Goal: Navigation & Orientation: Find specific page/section

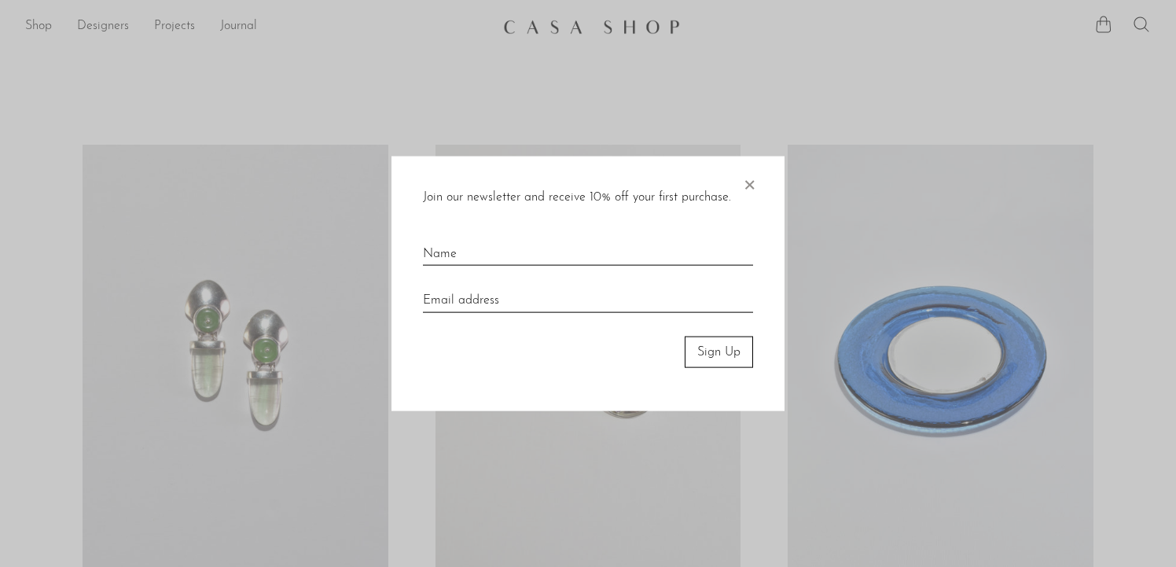
click at [746, 184] on span "×" at bounding box center [750, 181] width 16 height 50
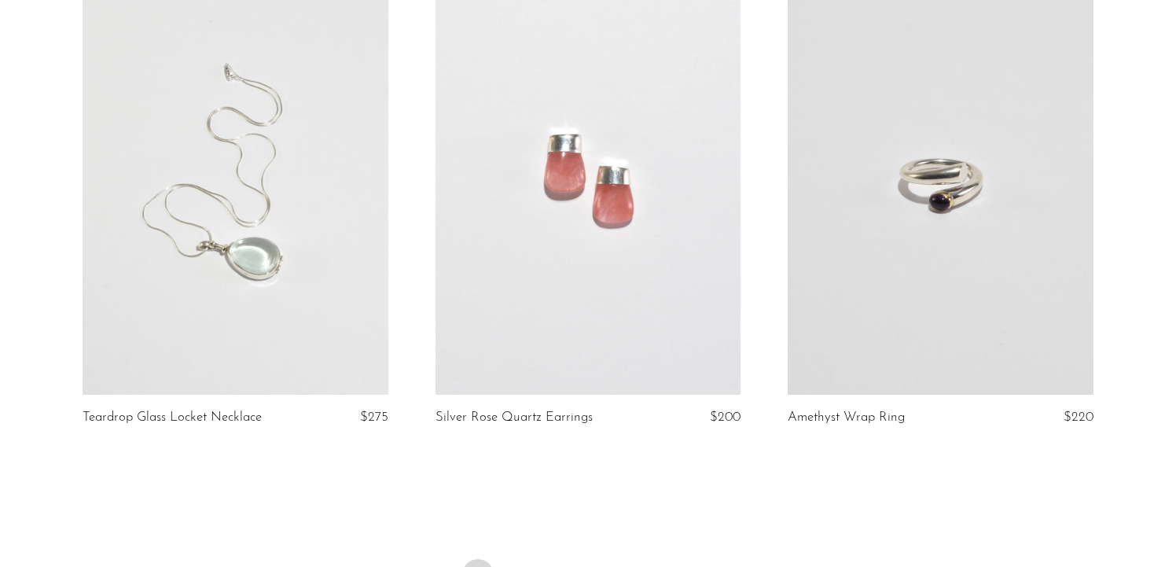
scroll to position [5944, 0]
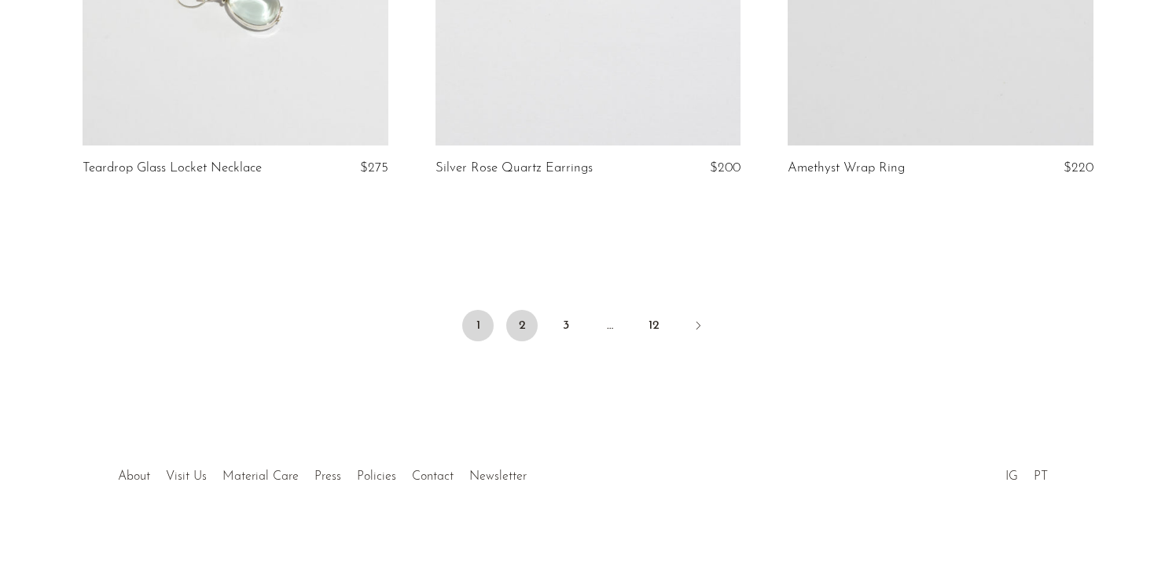
click at [521, 312] on link "2" at bounding box center [521, 325] width 31 height 31
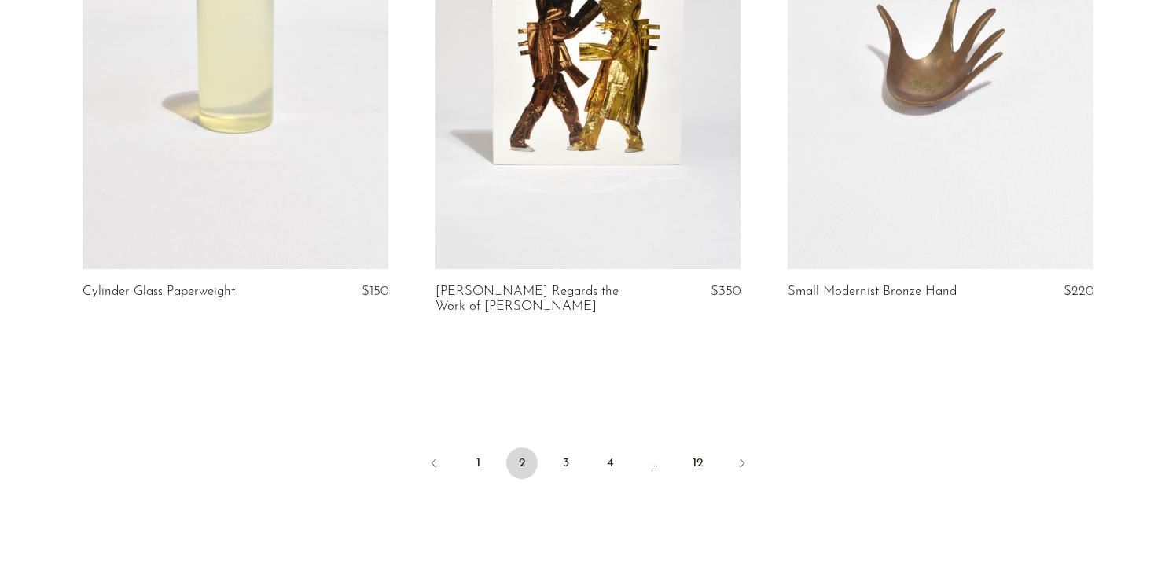
scroll to position [5797, 0]
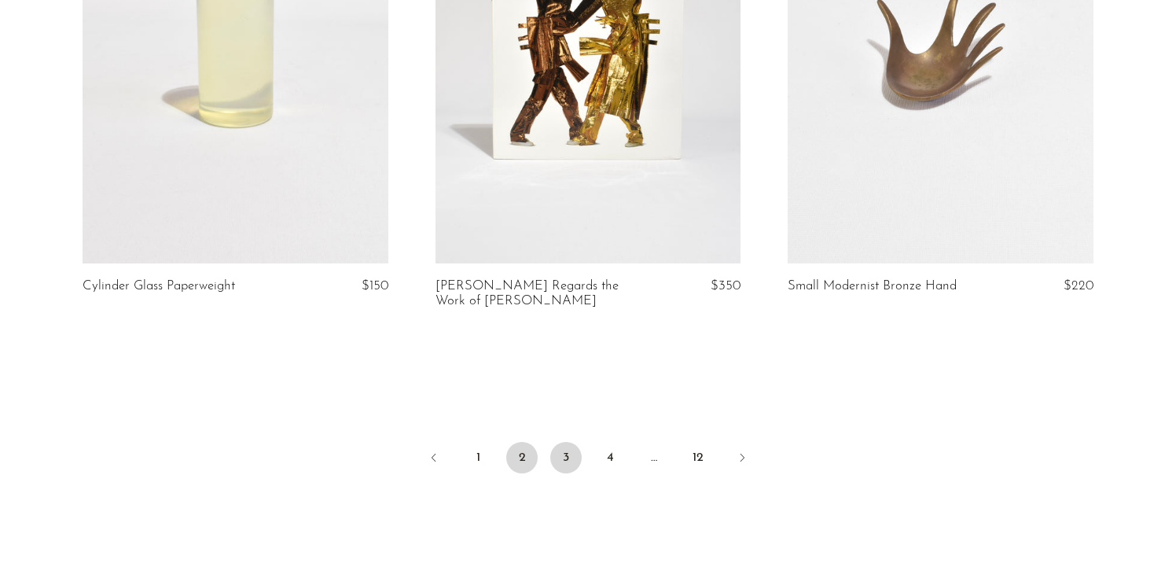
click at [572, 458] on link "3" at bounding box center [565, 457] width 31 height 31
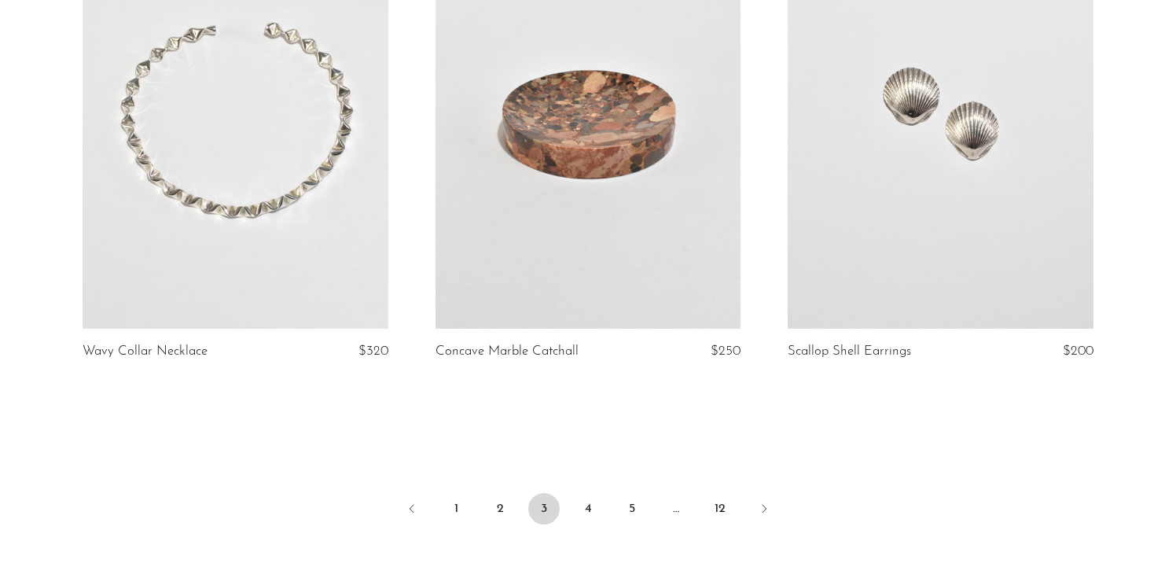
scroll to position [5768, 0]
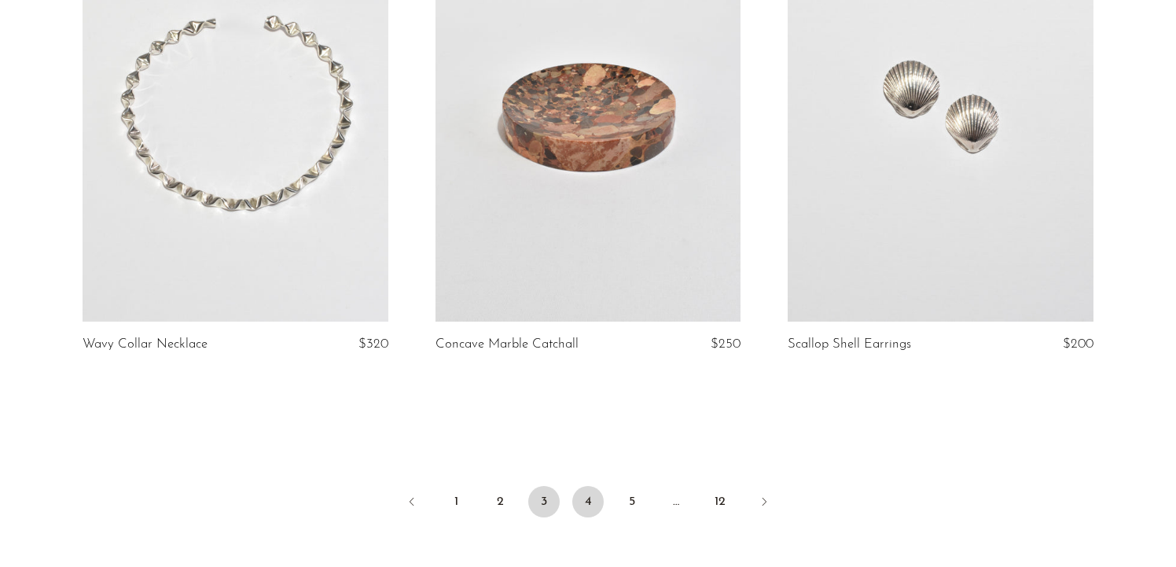
click at [582, 486] on link "4" at bounding box center [588, 501] width 31 height 31
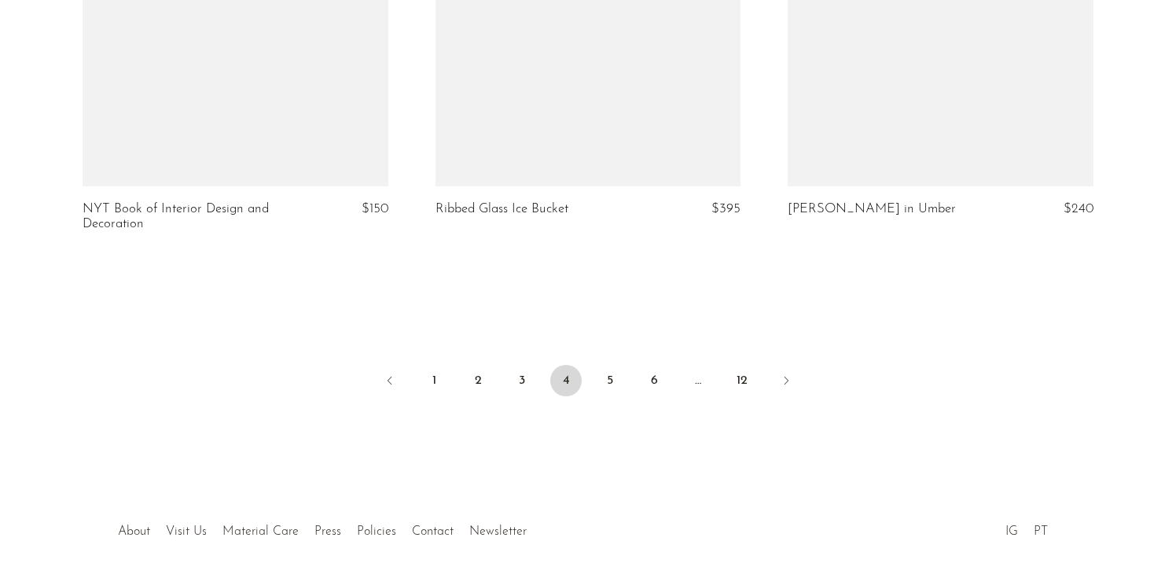
scroll to position [5876, 0]
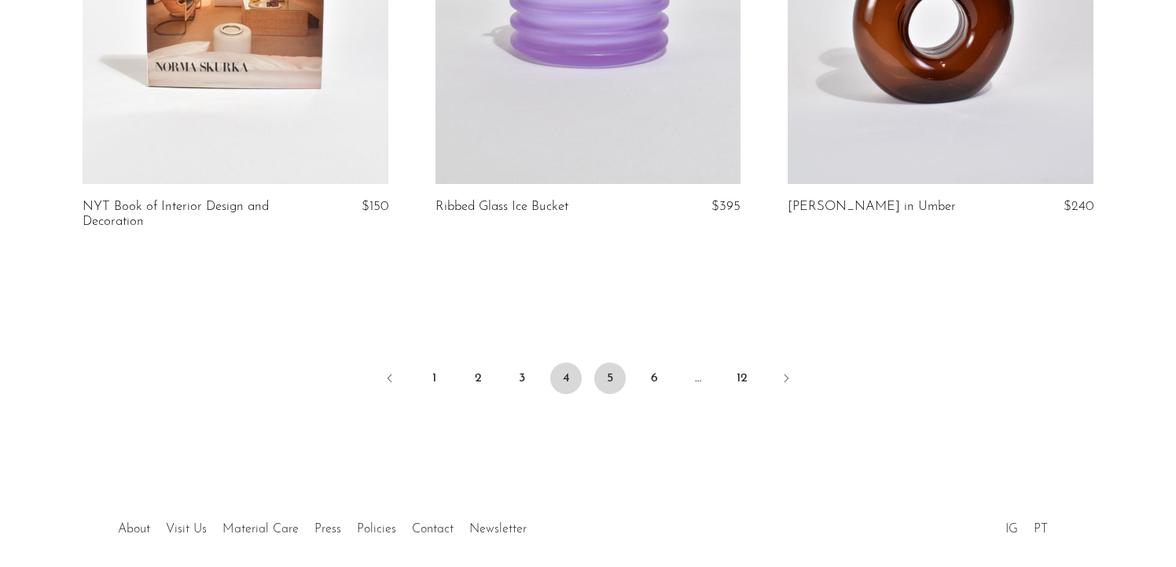
click at [616, 364] on link "5" at bounding box center [610, 378] width 31 height 31
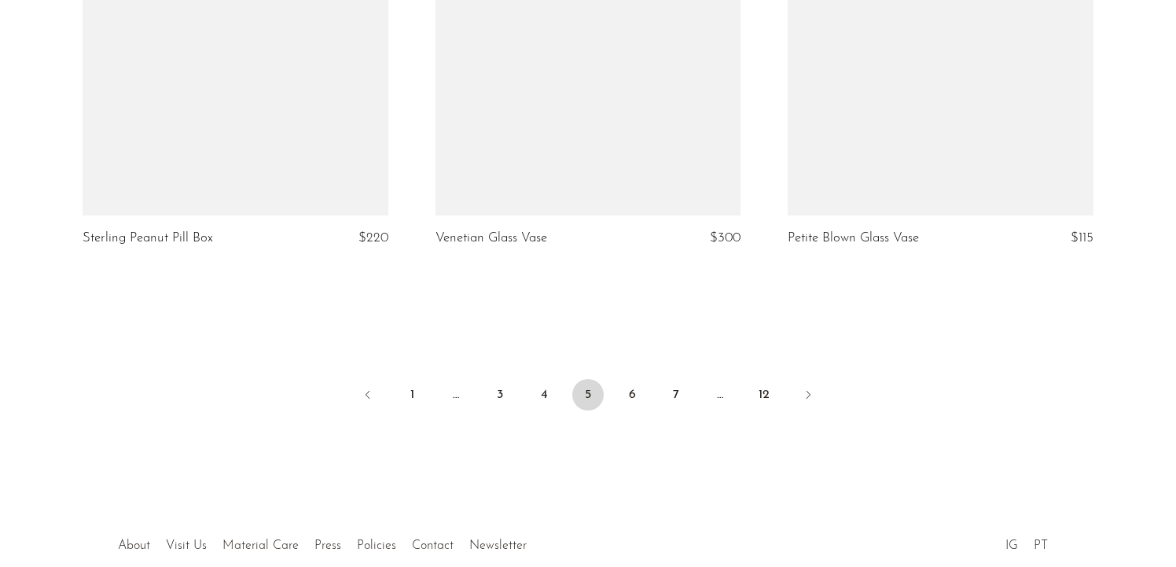
scroll to position [5832, 0]
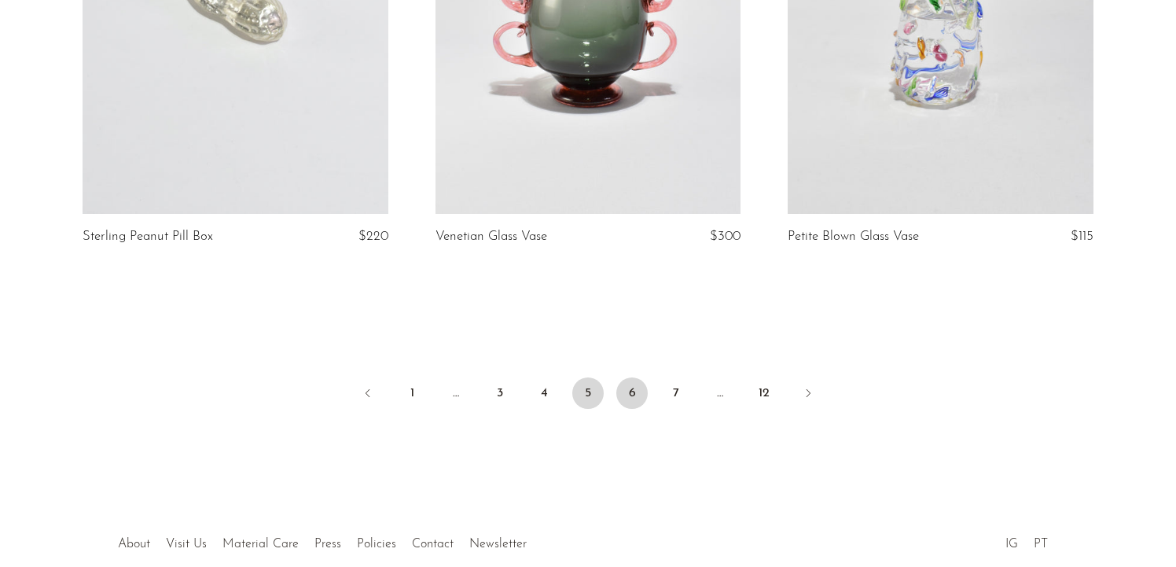
click at [626, 396] on link "6" at bounding box center [632, 392] width 31 height 31
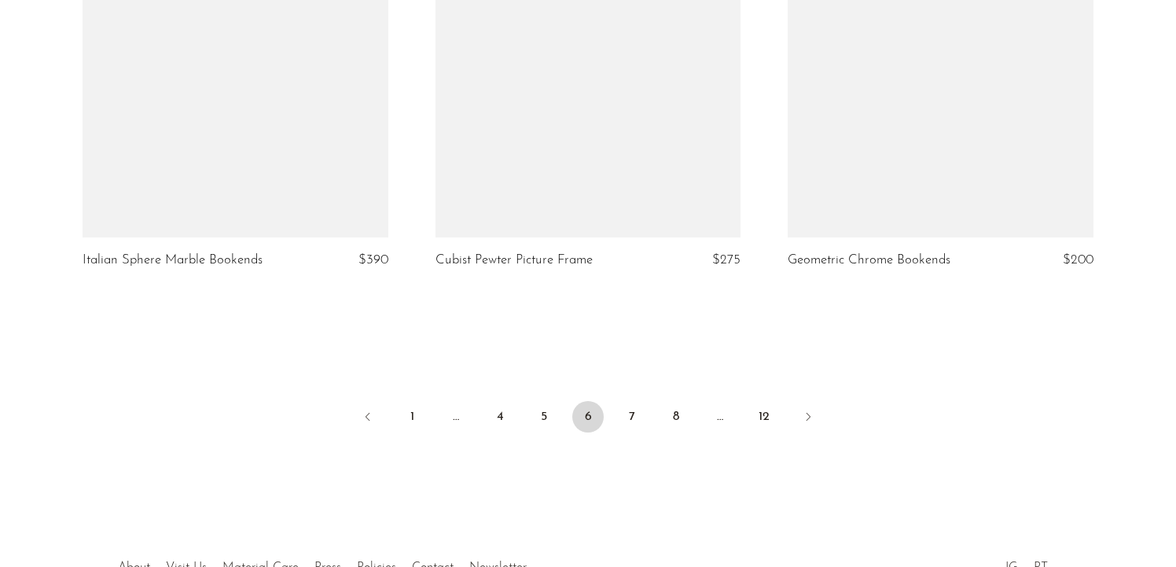
scroll to position [5831, 0]
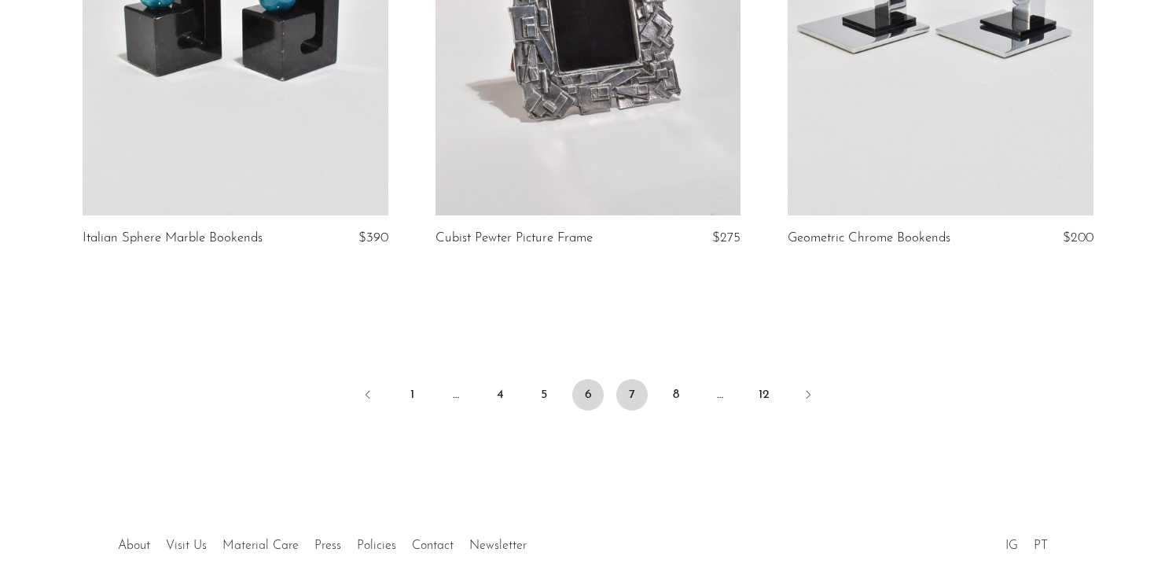
click at [637, 386] on link "7" at bounding box center [632, 394] width 31 height 31
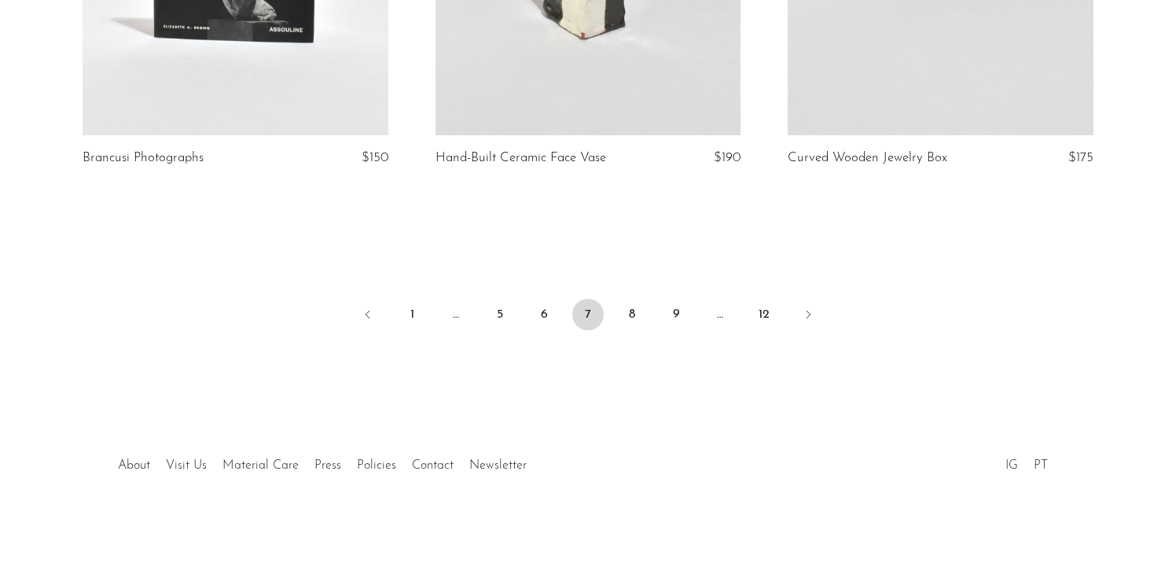
scroll to position [5908, 0]
click at [628, 327] on link "8" at bounding box center [632, 317] width 31 height 31
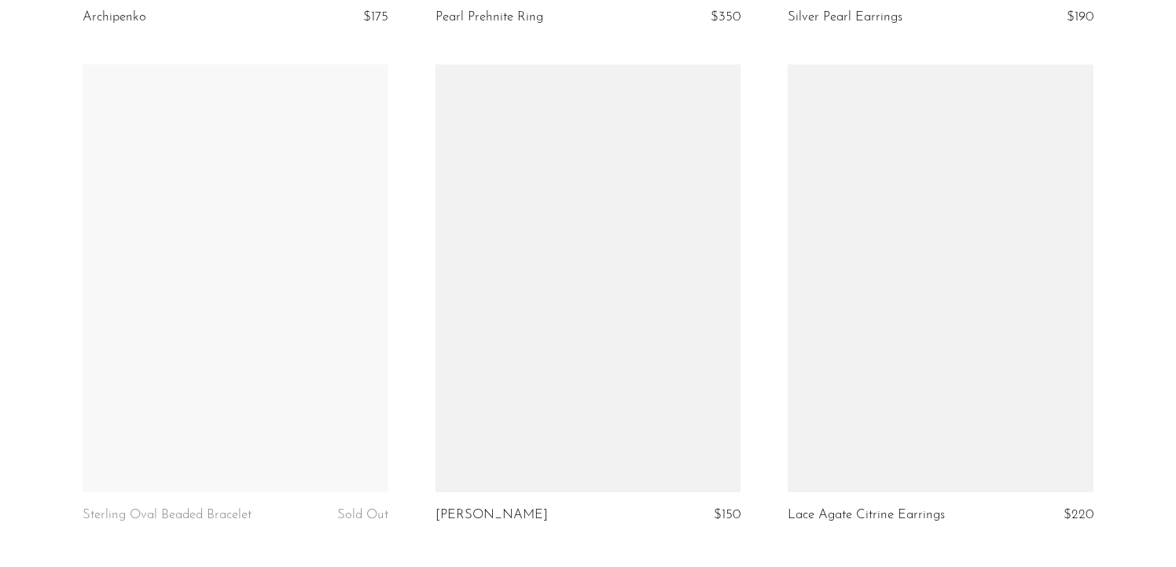
scroll to position [5915, 0]
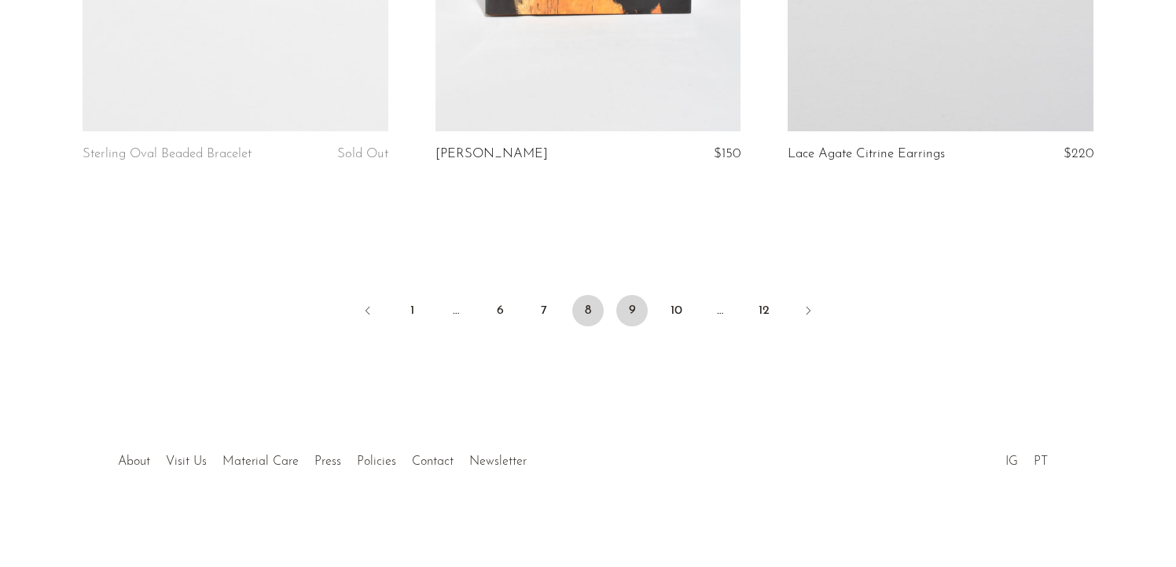
click at [635, 310] on link "9" at bounding box center [632, 310] width 31 height 31
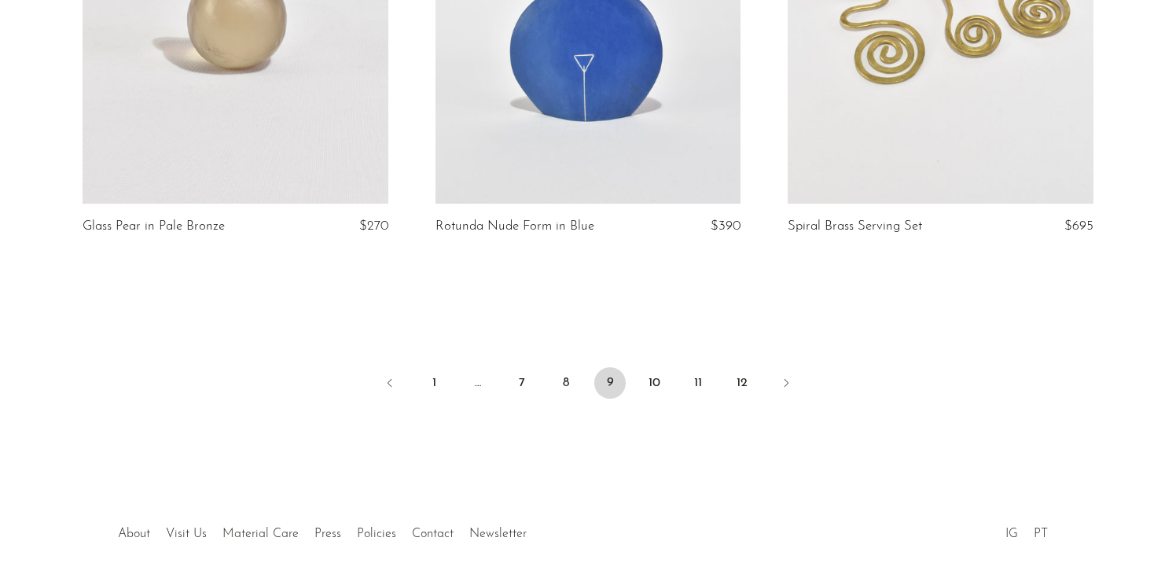
scroll to position [5944, 0]
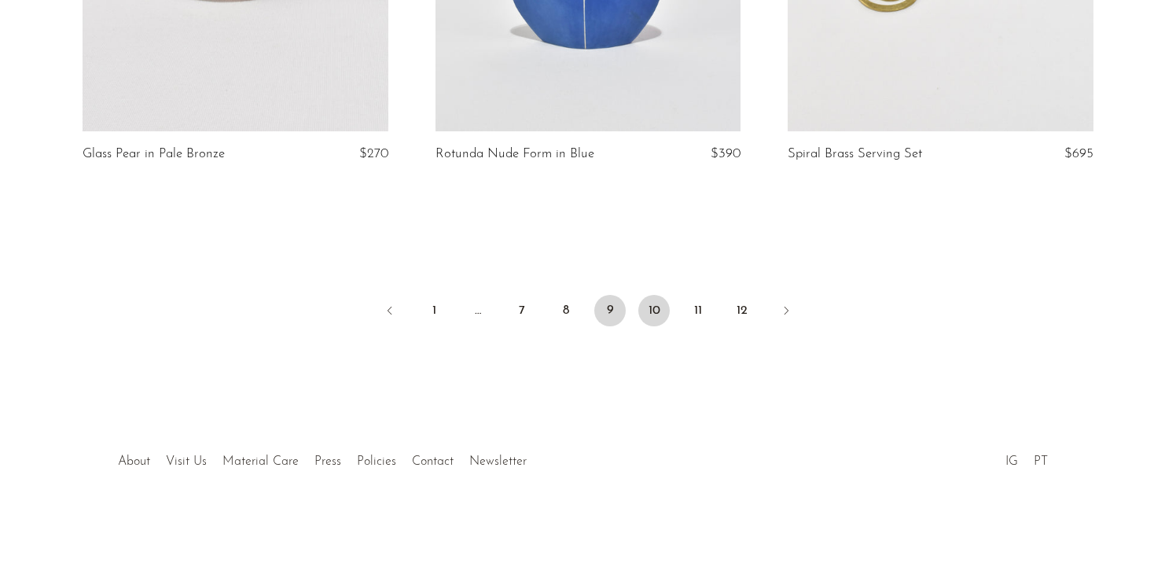
click at [651, 315] on link "10" at bounding box center [654, 310] width 31 height 31
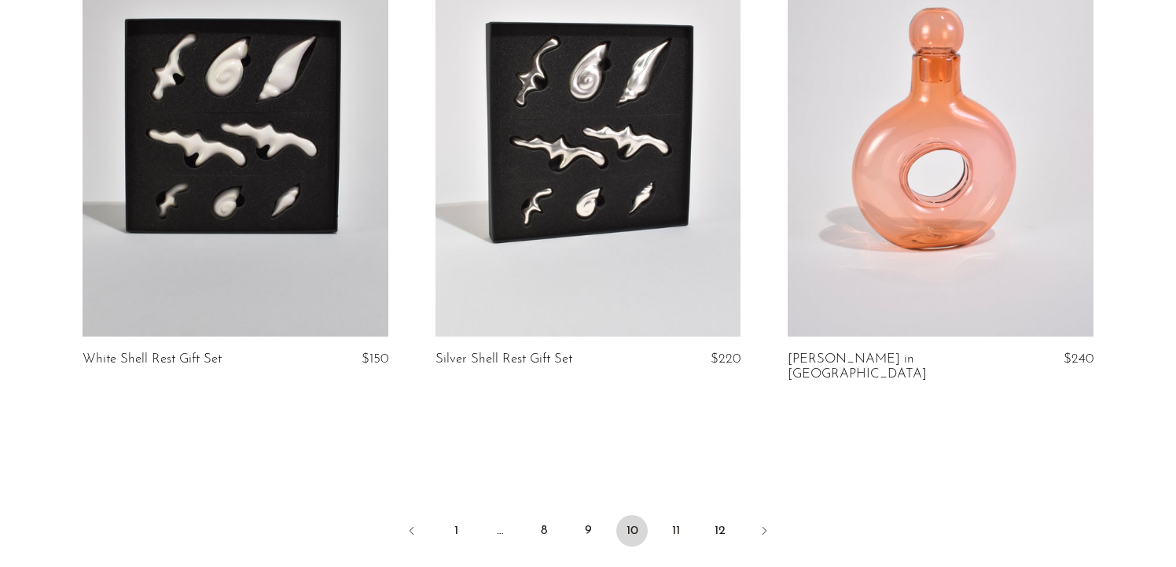
scroll to position [5712, 0]
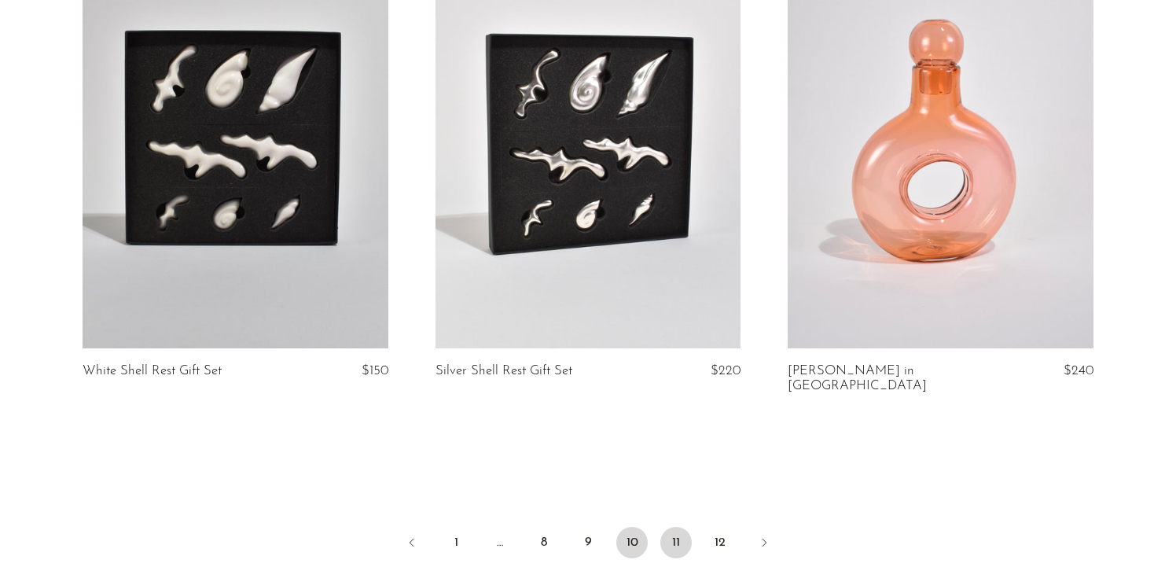
click at [683, 527] on link "11" at bounding box center [676, 542] width 31 height 31
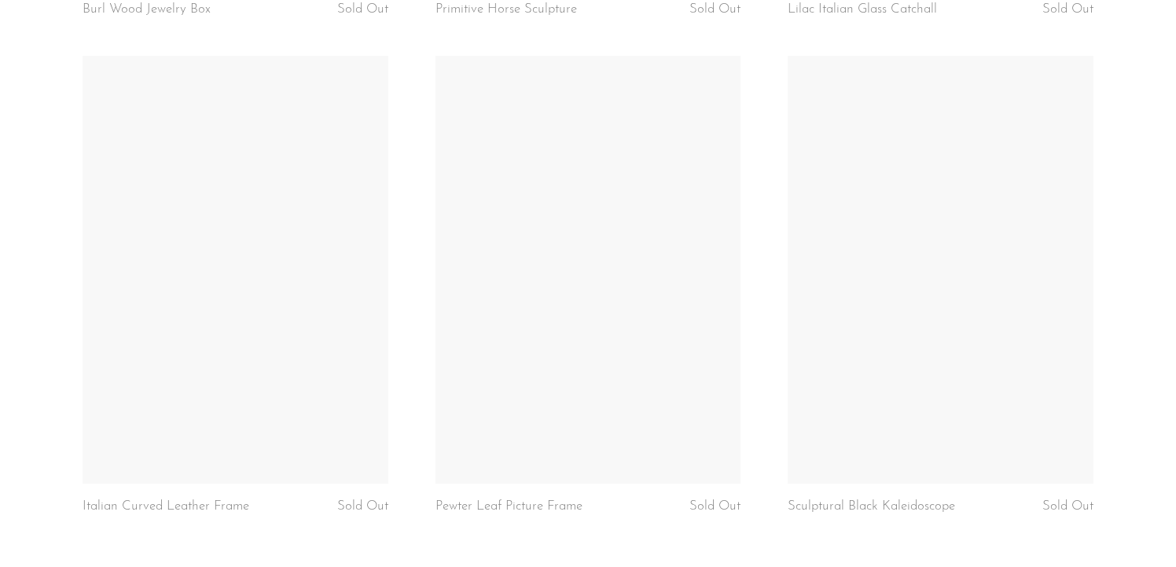
scroll to position [5929, 0]
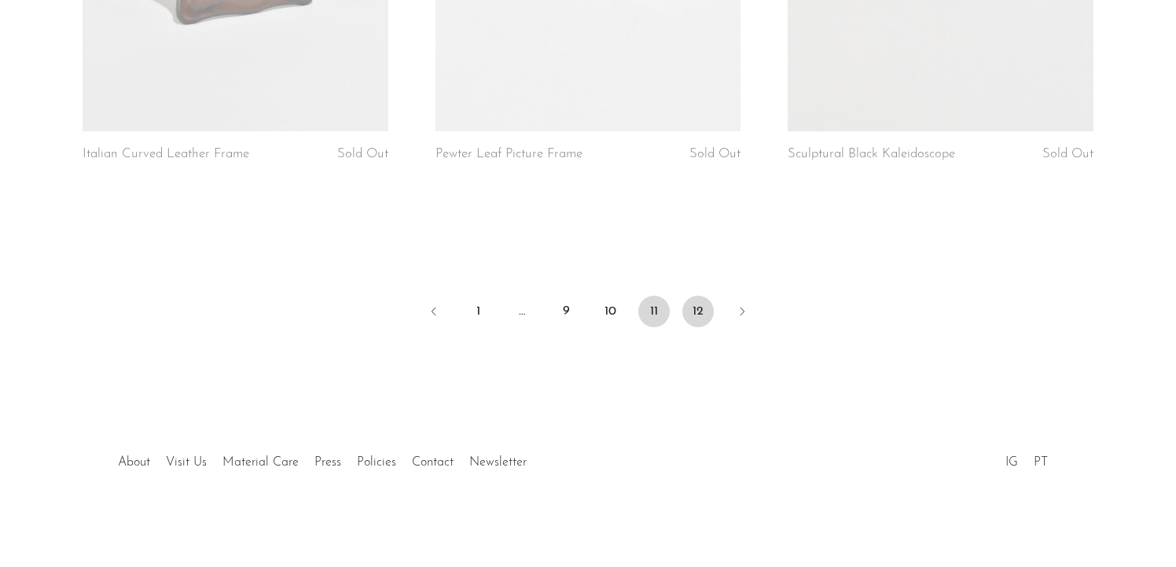
click at [694, 318] on link "12" at bounding box center [698, 311] width 31 height 31
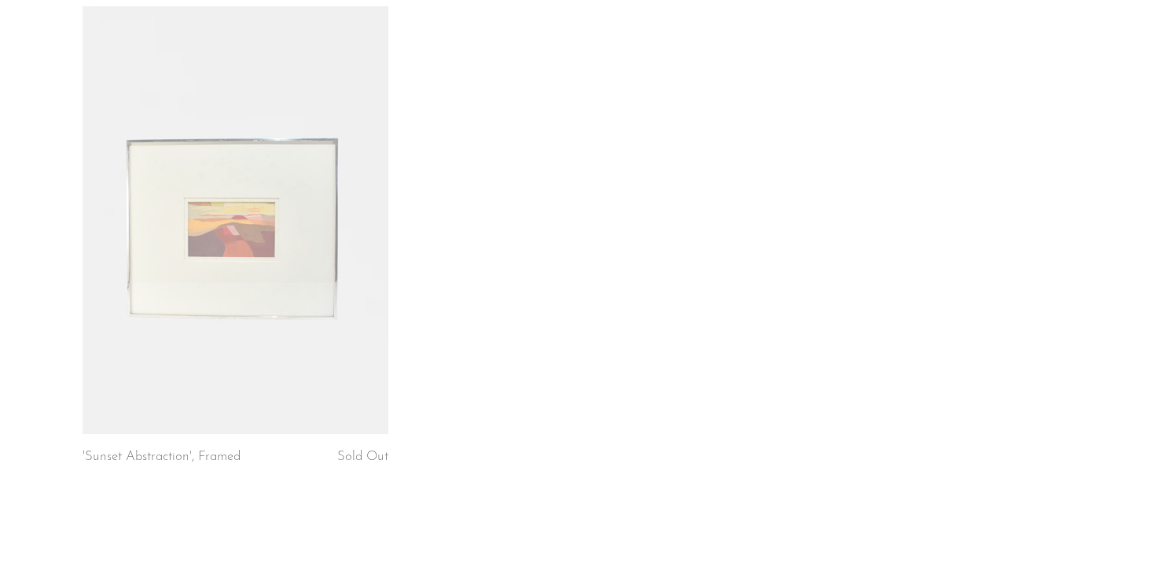
scroll to position [2147, 0]
